Goal: Information Seeking & Learning: Find specific fact

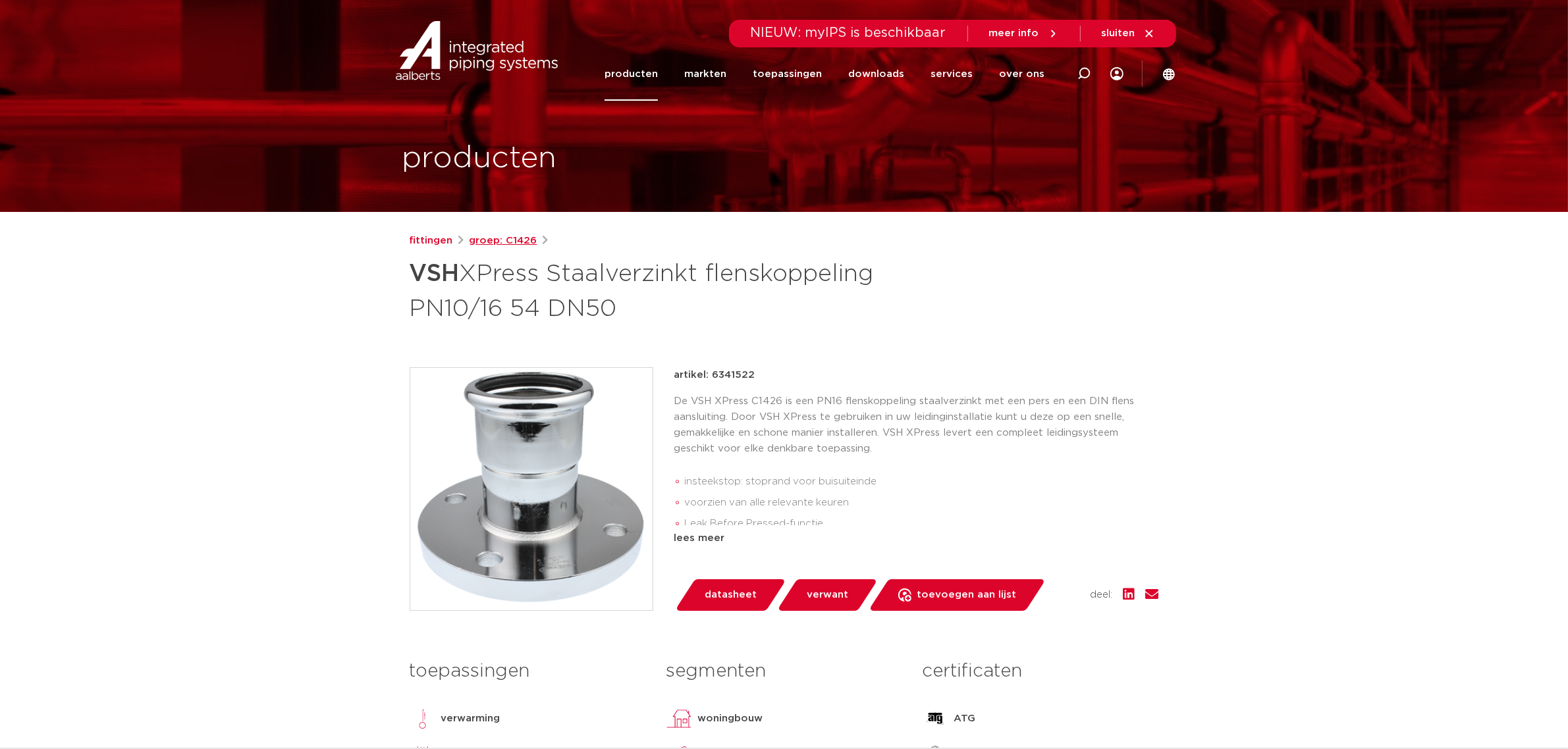
click at [511, 239] on link "groep: C1426" at bounding box center [504, 241] width 68 height 16
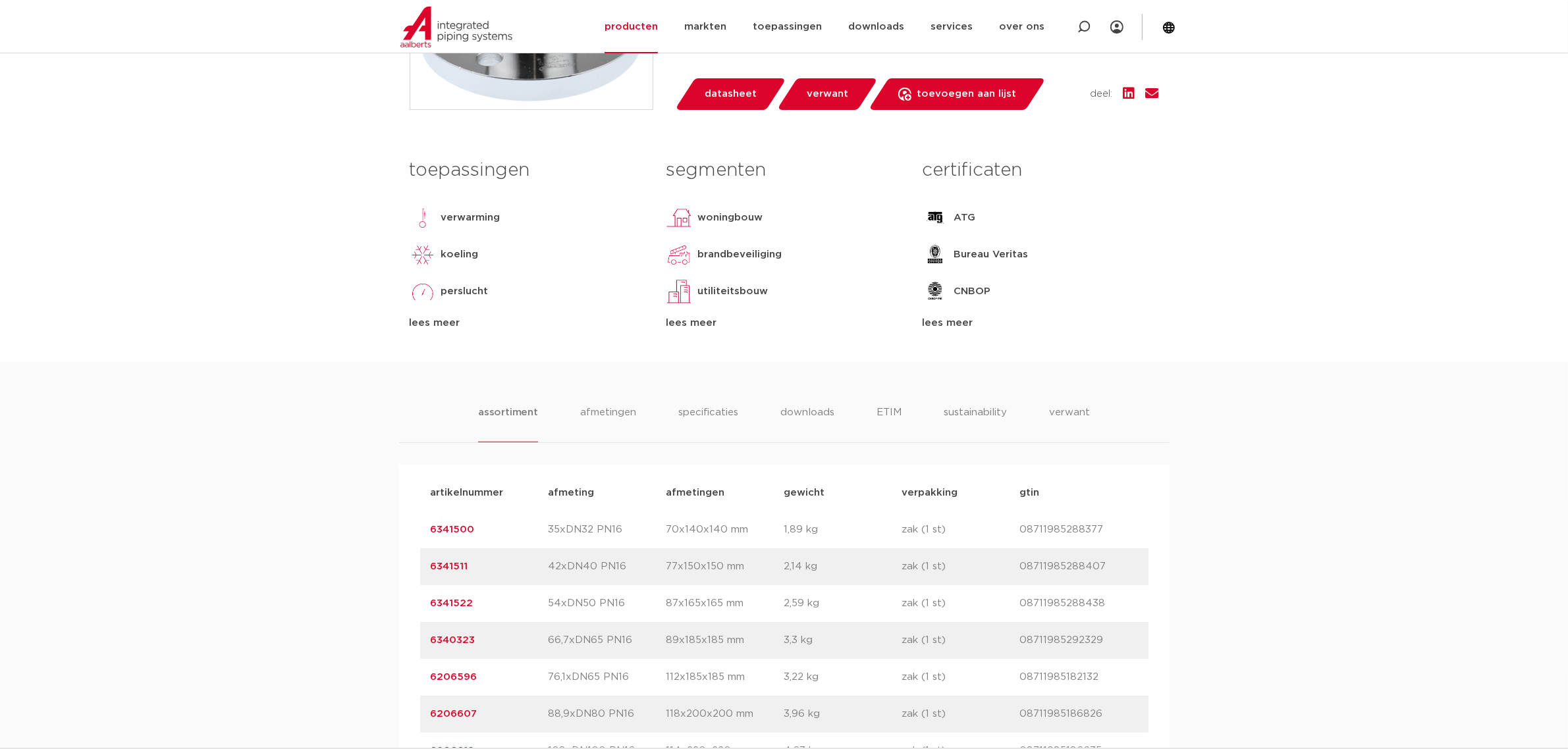
scroll to position [658, 0]
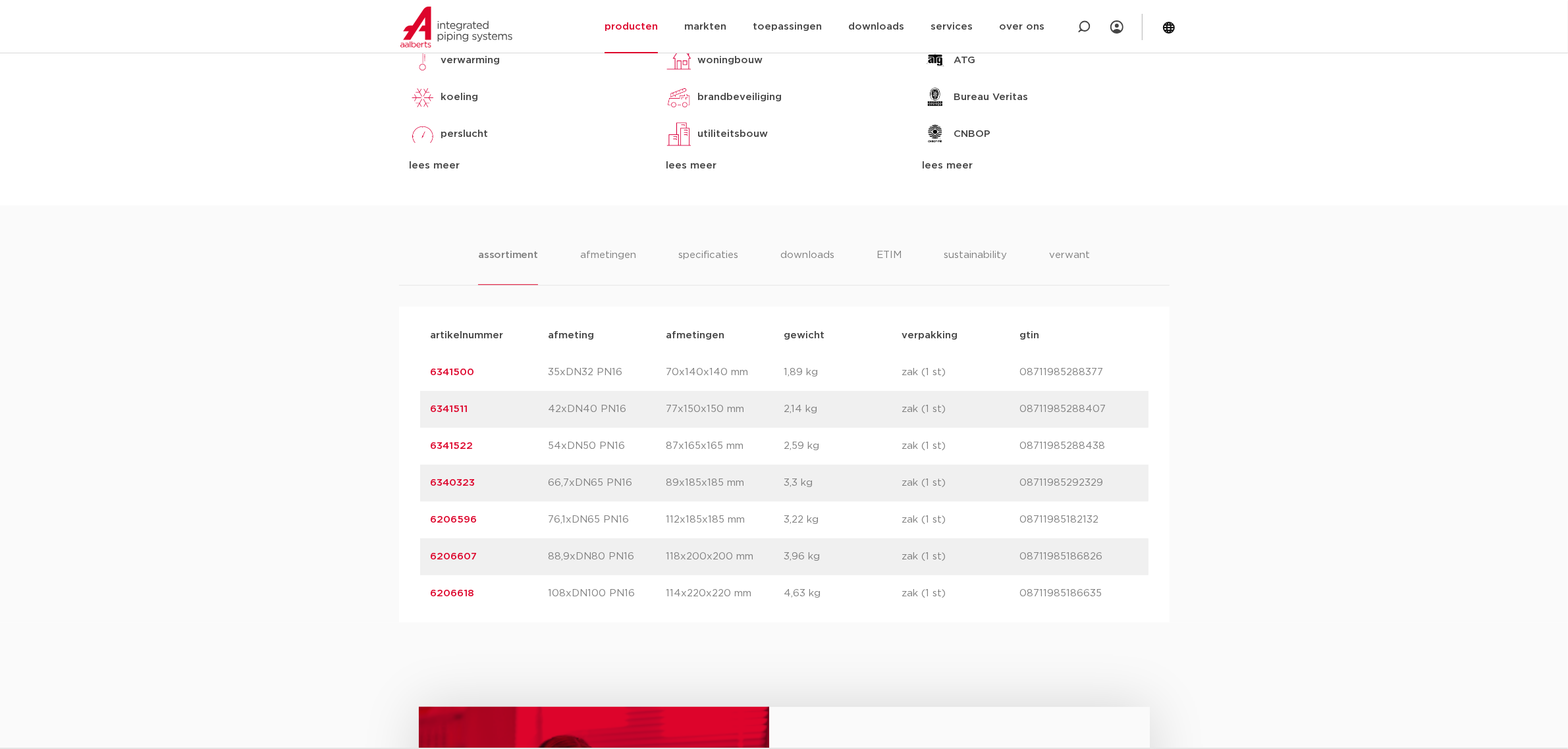
drag, startPoint x: 497, startPoint y: 450, endPoint x: 429, endPoint y: 455, distance: 68.2
click at [429, 455] on div "artikelnummer 6341522 afmeting 54xDN50 PN16 afmetingen 87x165x165 mm gewicht 2,…" at bounding box center [784, 446] width 729 height 37
copy link "6341522"
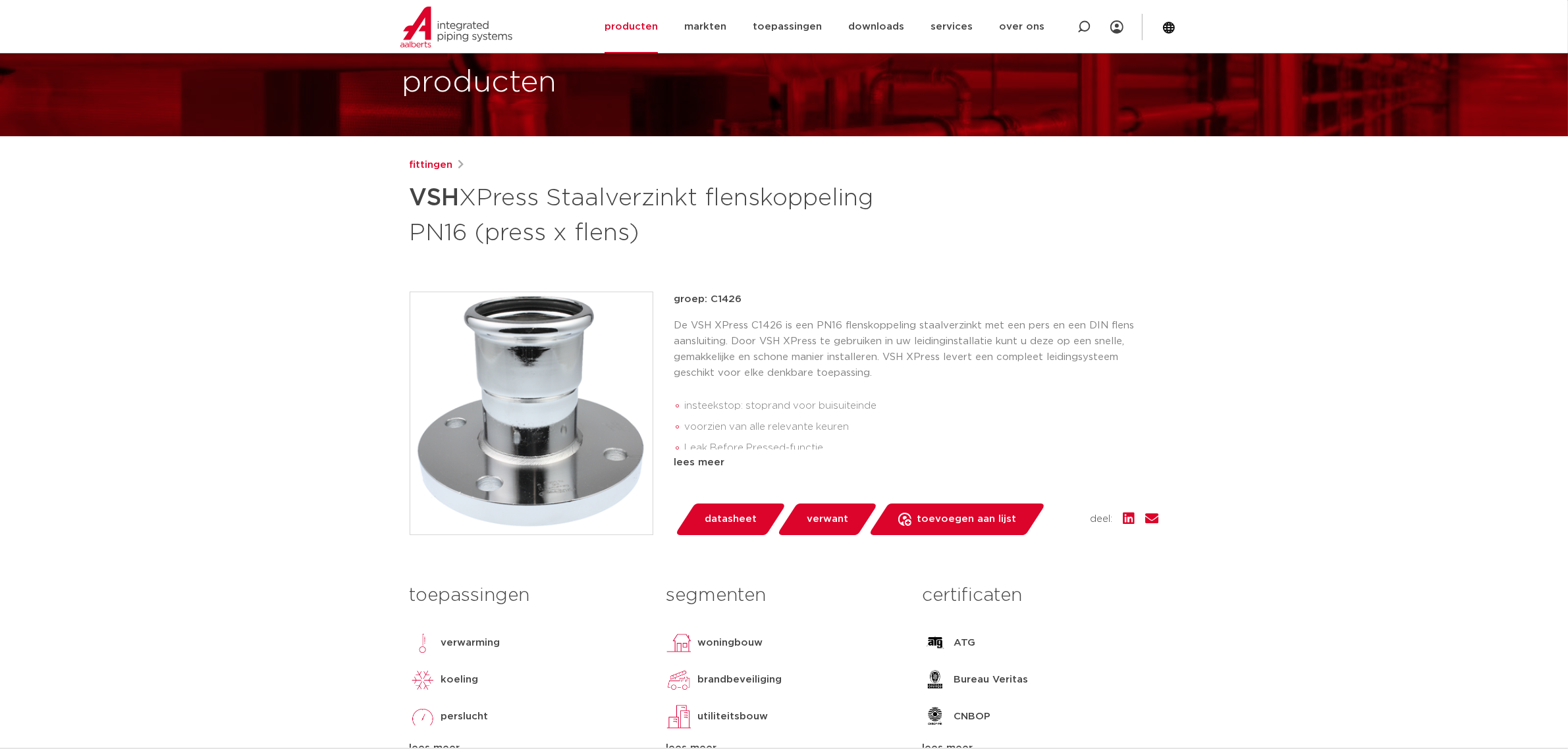
scroll to position [0, 0]
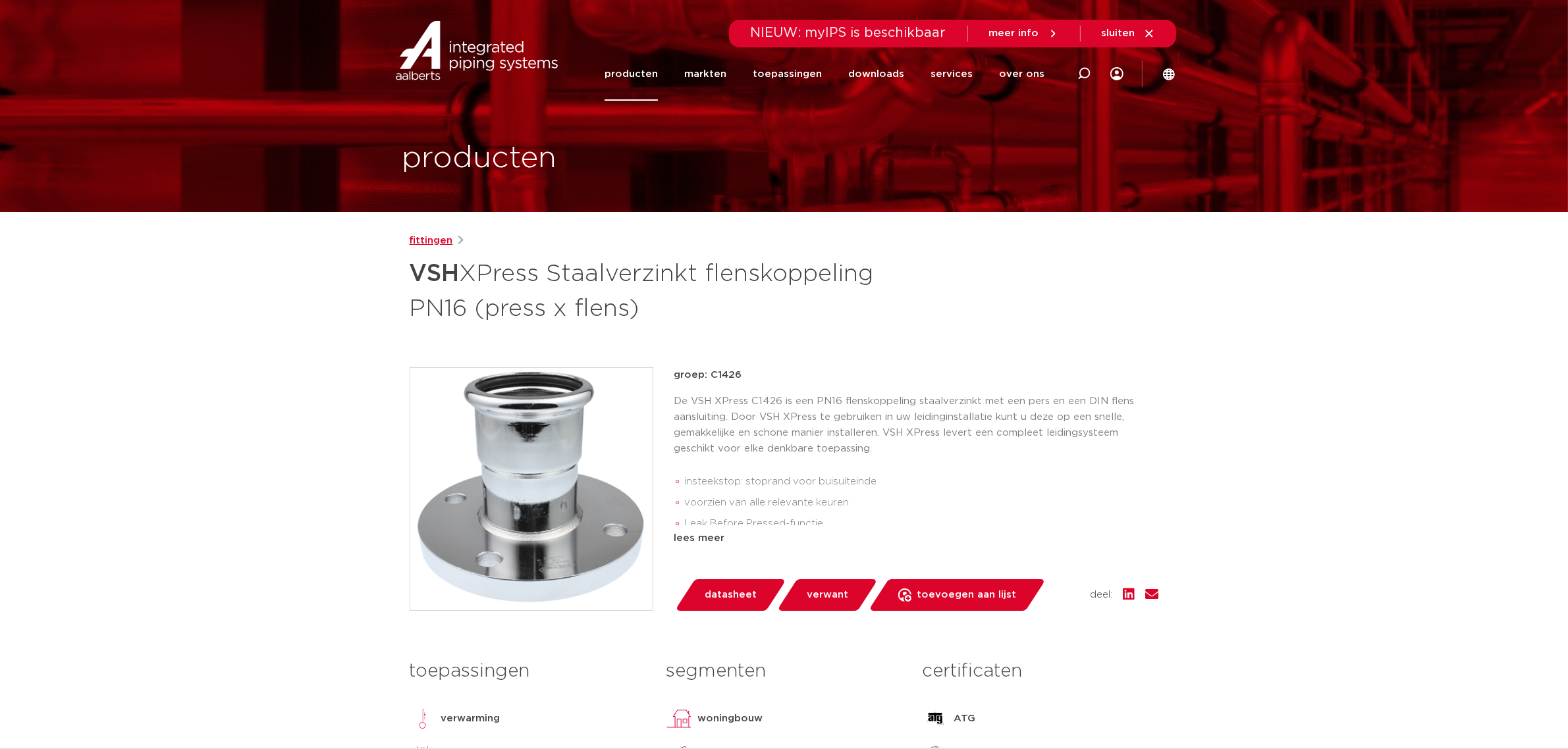
click at [429, 241] on link "fittingen" at bounding box center [432, 241] width 44 height 16
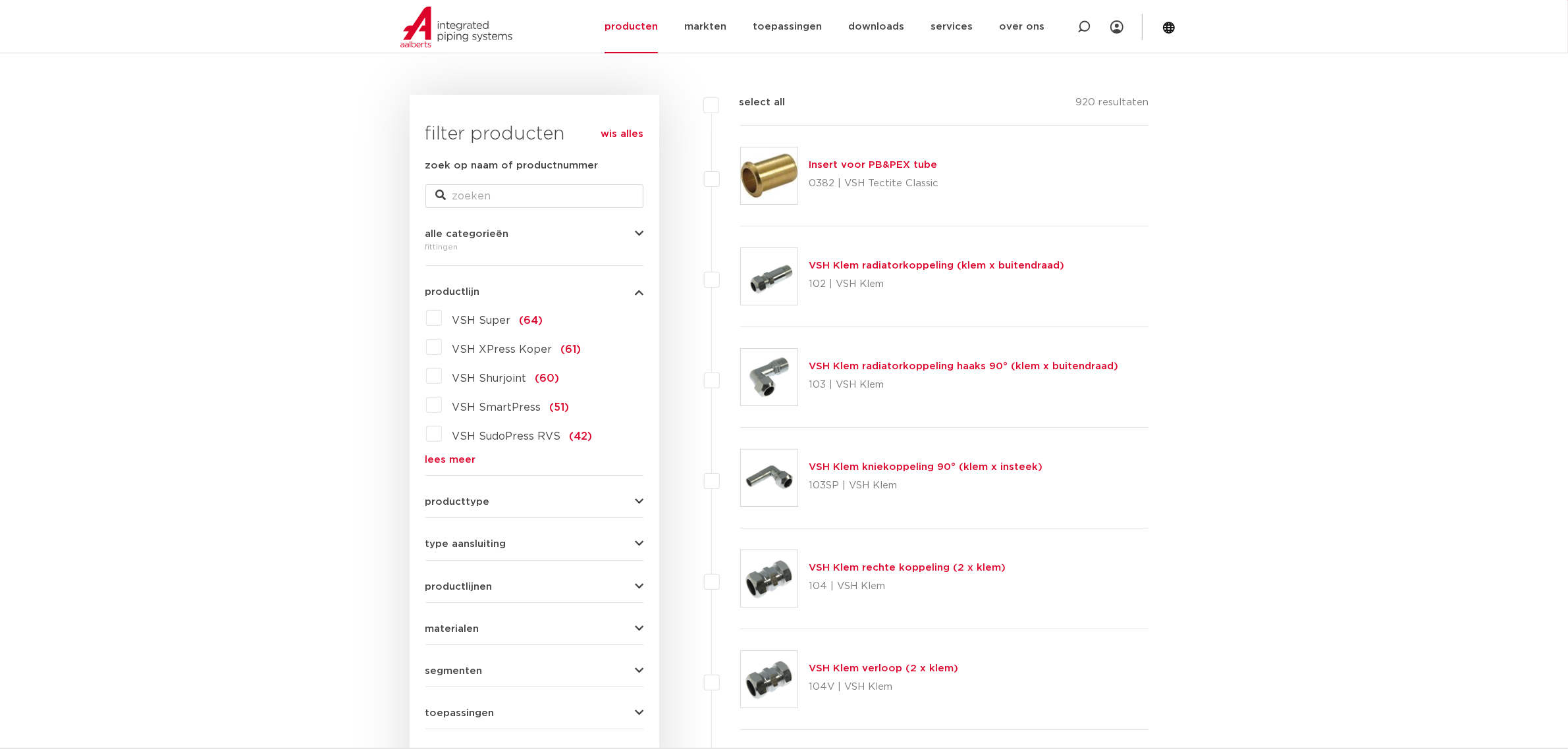
scroll to position [165, 0]
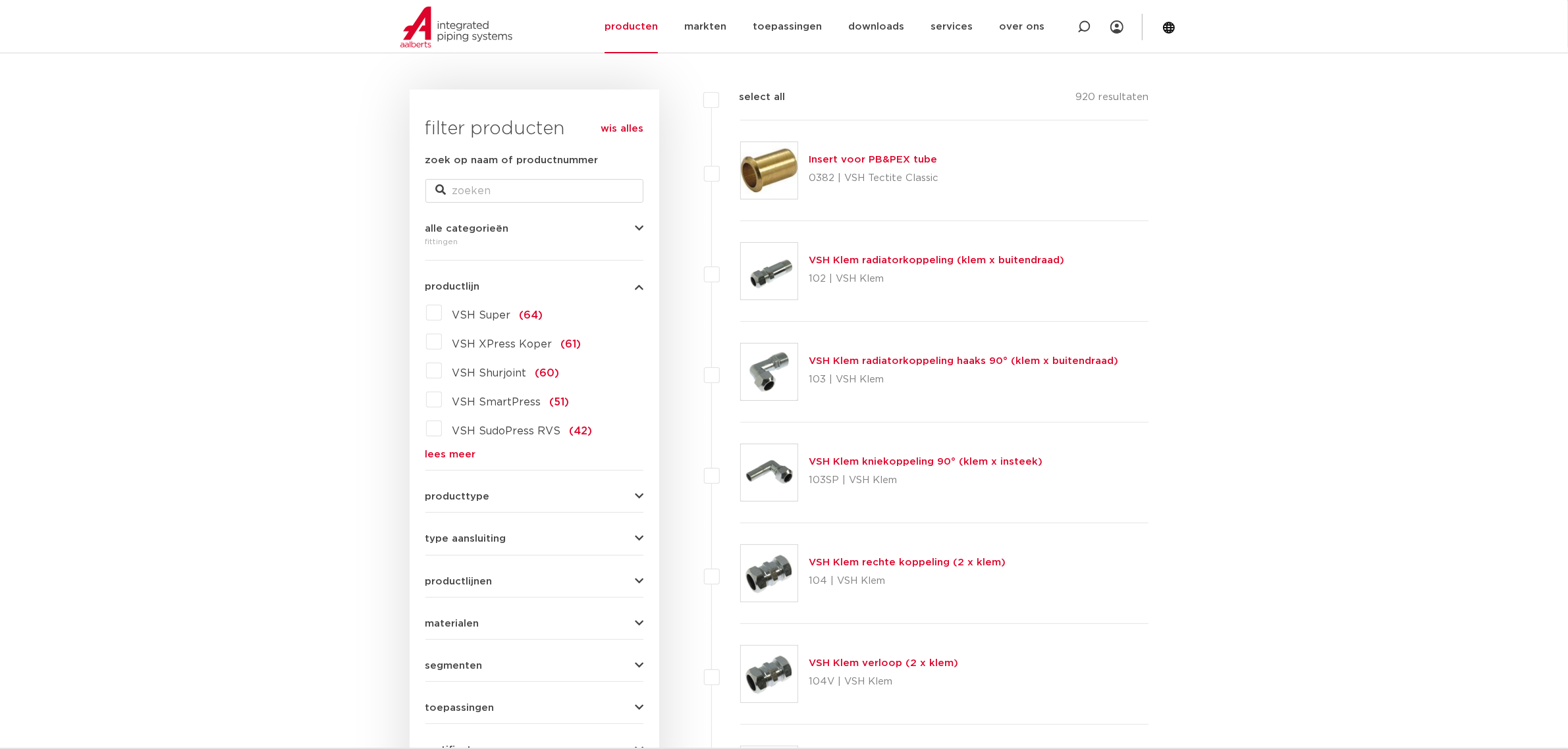
click at [456, 457] on link "lees meer" at bounding box center [534, 454] width 218 height 10
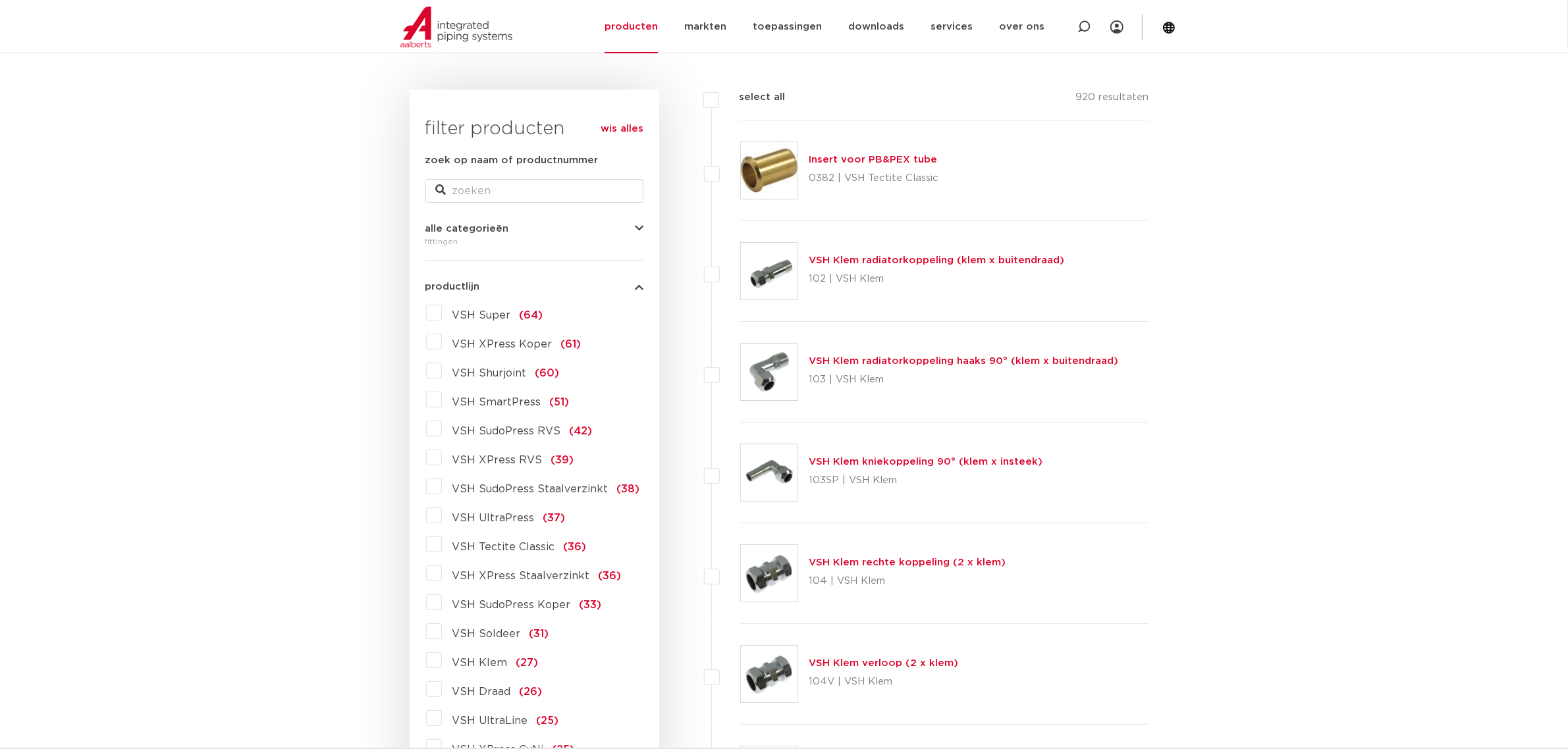
click at [442, 460] on label "VSH XPress RVS (39)" at bounding box center [508, 457] width 132 height 21
click at [0, 0] on input "VSH XPress RVS (39)" at bounding box center [0, 0] width 0 height 0
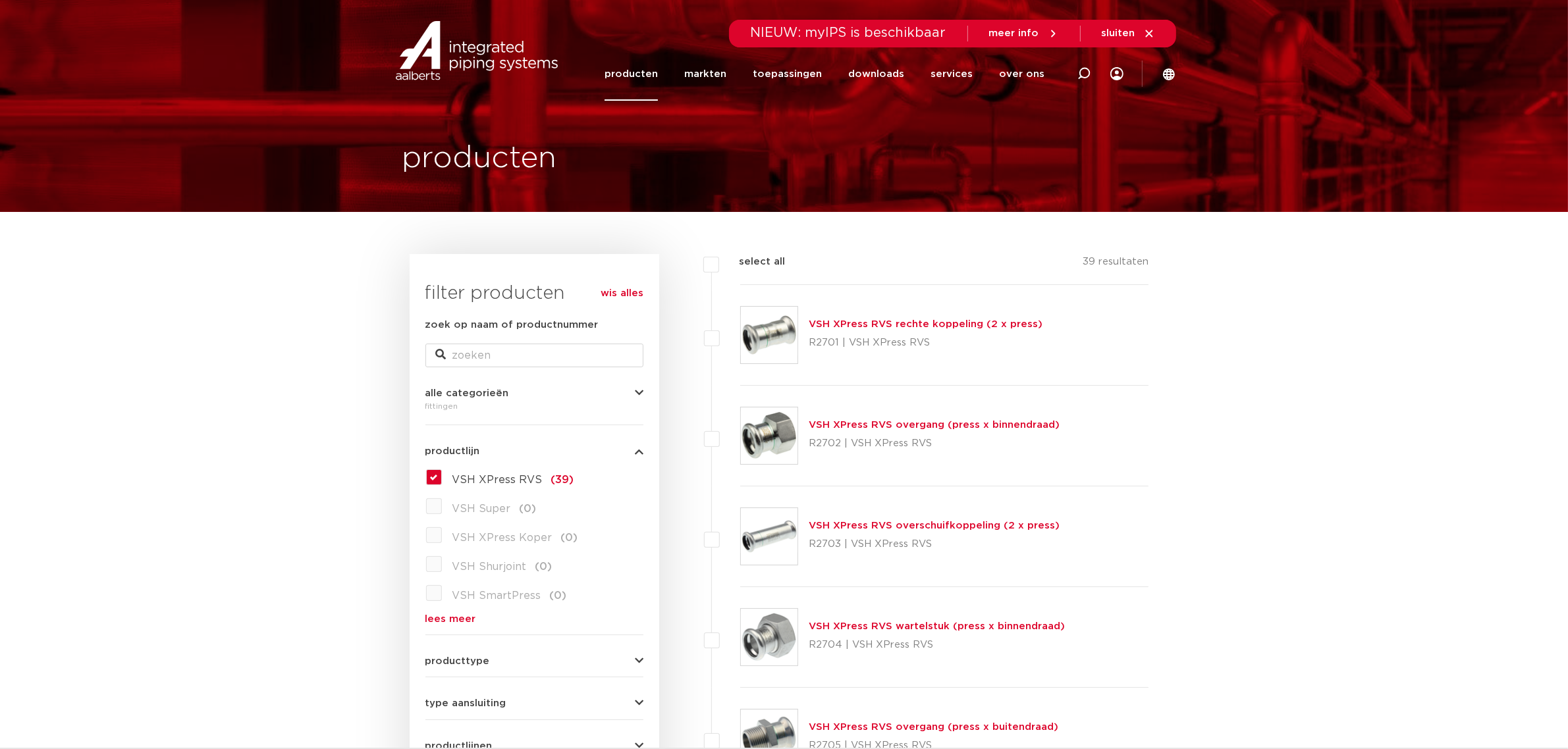
drag, startPoint x: 840, startPoint y: 432, endPoint x: 1215, endPoint y: 498, distance: 380.8
click at [442, 478] on label "VSH XPress RVS (39)" at bounding box center [508, 477] width 132 height 21
click at [0, 0] on input "VSH XPress RVS (39)" at bounding box center [0, 0] width 0 height 0
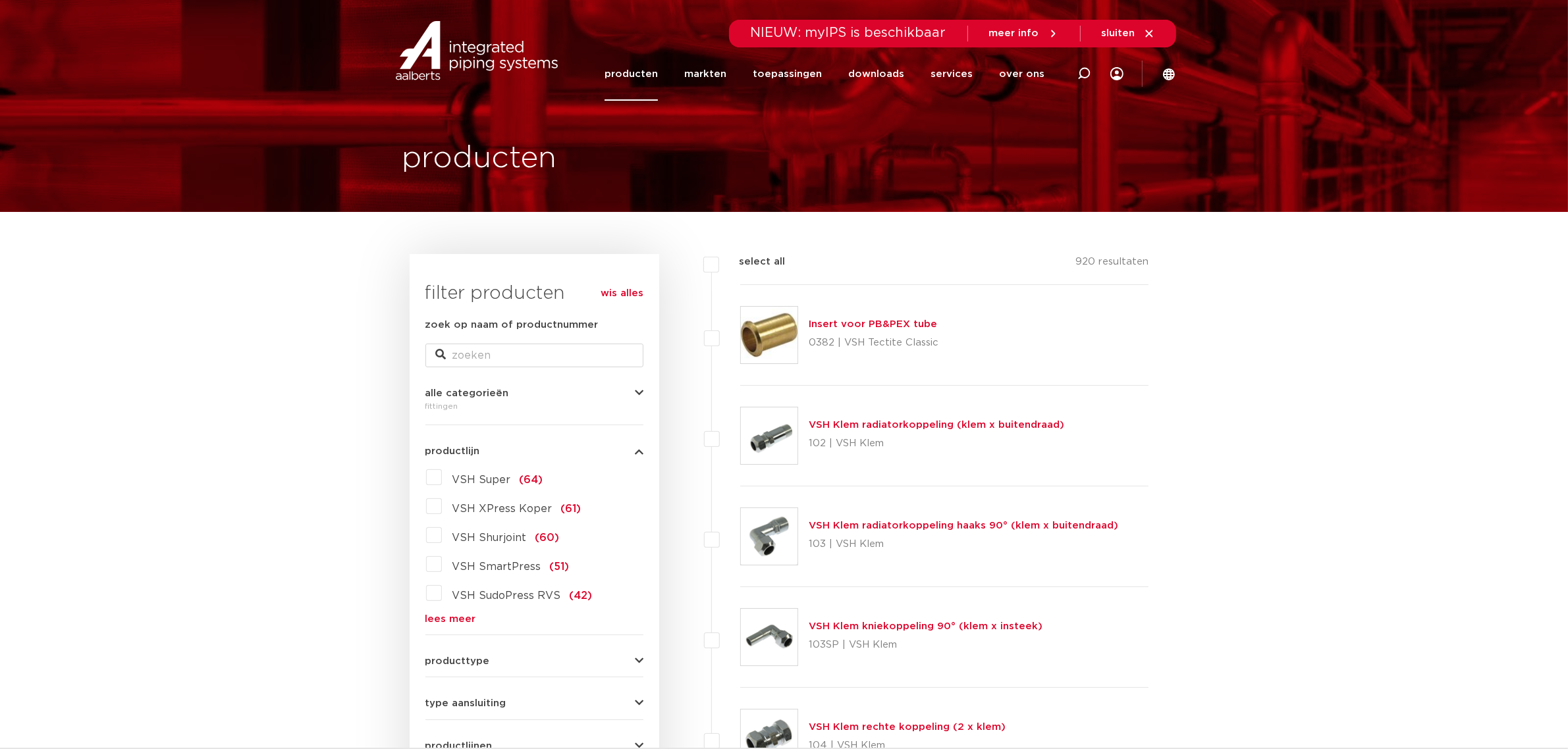
click at [461, 615] on link "lees meer" at bounding box center [534, 619] width 218 height 10
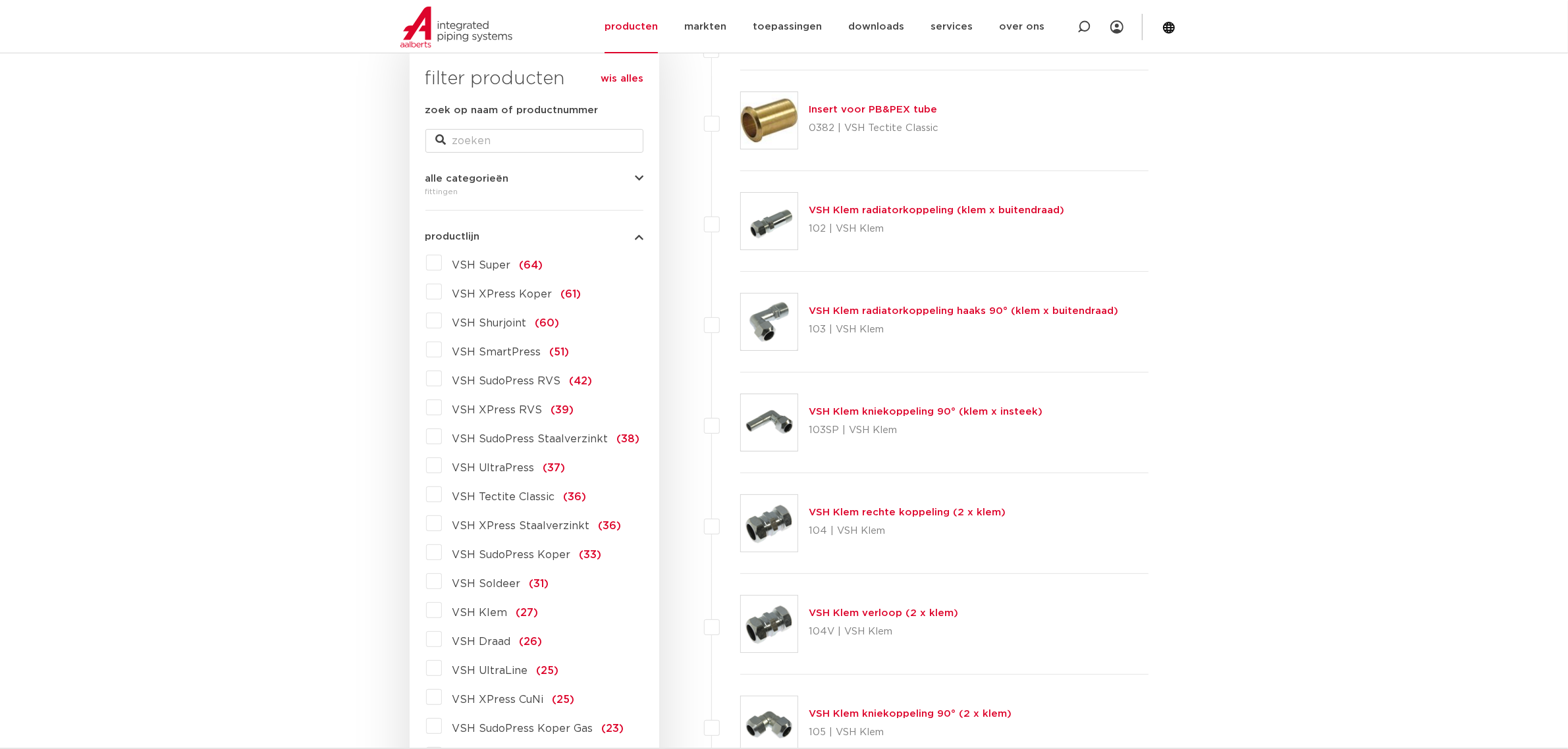
scroll to position [247, 0]
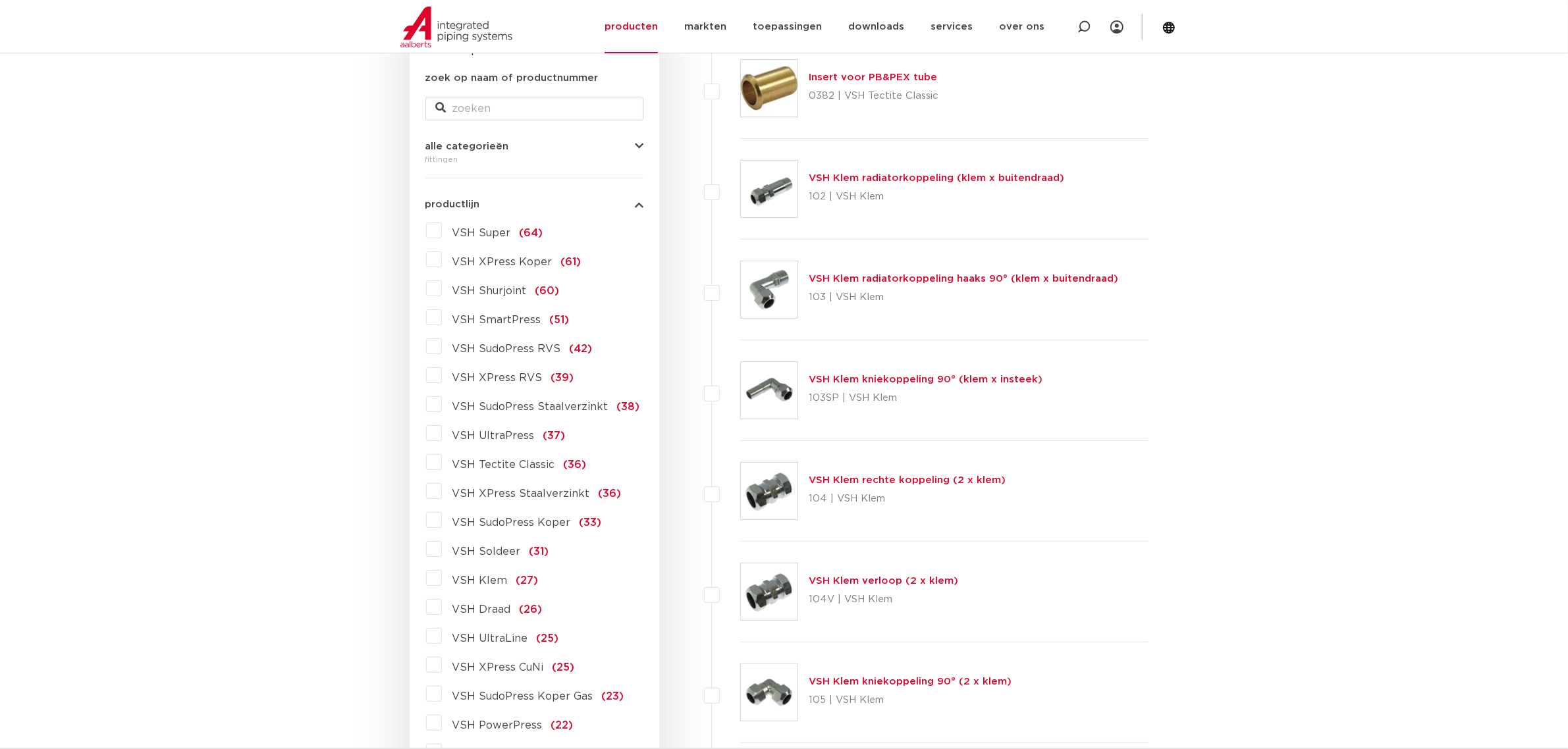
click at [442, 490] on label "VSH XPress Staalverzinkt (36)" at bounding box center [532, 491] width 180 height 21
click at [0, 0] on input "VSH XPress Staalverzinkt (36)" at bounding box center [0, 0] width 0 height 0
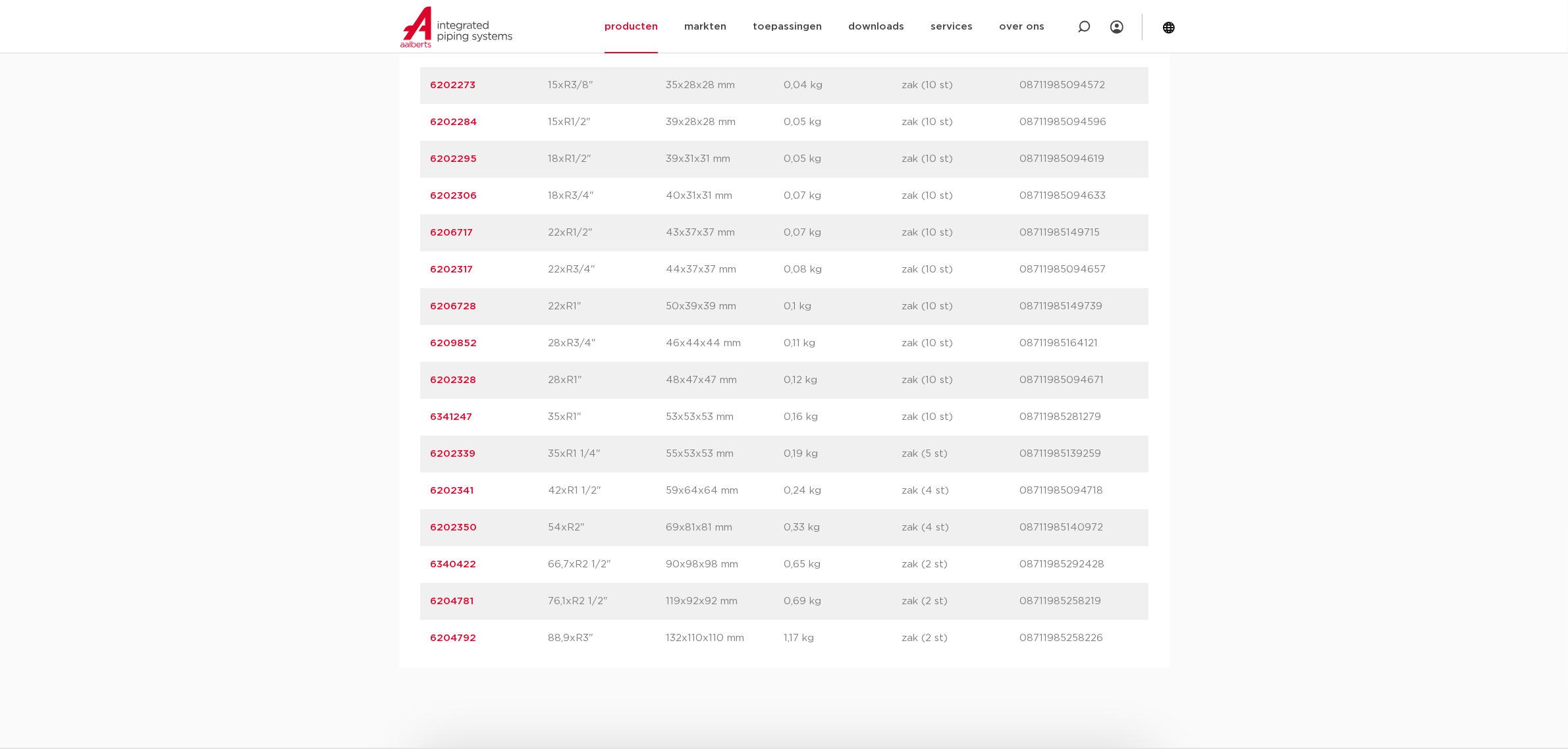
scroll to position [1133, 0]
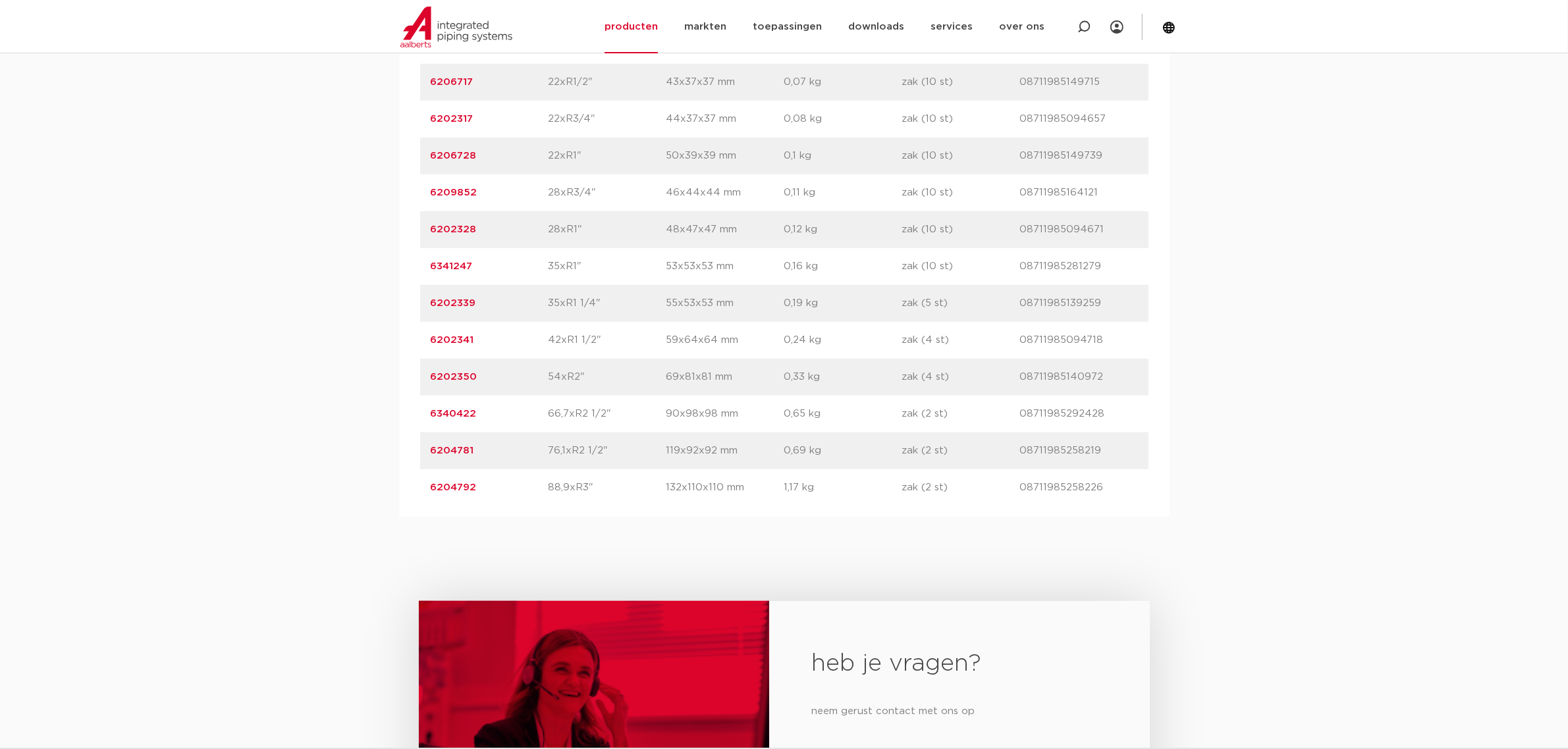
drag, startPoint x: 482, startPoint y: 343, endPoint x: 428, endPoint y: 344, distance: 54.0
click at [428, 344] on div "artikelnummer 6202341 afmeting 42xR1 1/2" [GEOGRAPHIC_DATA] 59x64x64 mm gewicht…" at bounding box center [784, 340] width 729 height 37
copy link "6202341"
drag, startPoint x: 479, startPoint y: 381, endPoint x: 432, endPoint y: 378, distance: 47.1
click at [432, 378] on p "6202350" at bounding box center [490, 377] width 118 height 16
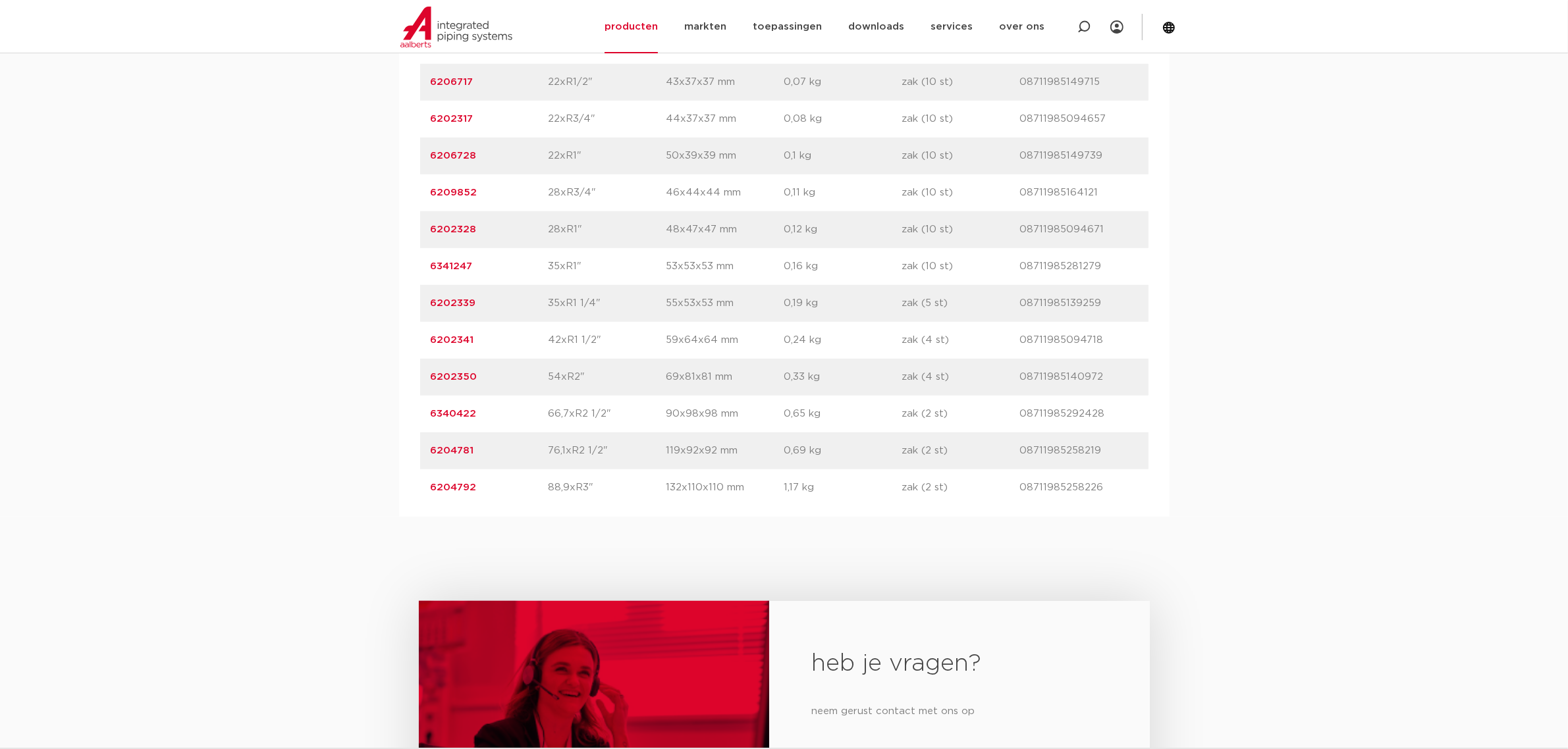
copy link "6202350"
